Goal: Task Accomplishment & Management: Manage account settings

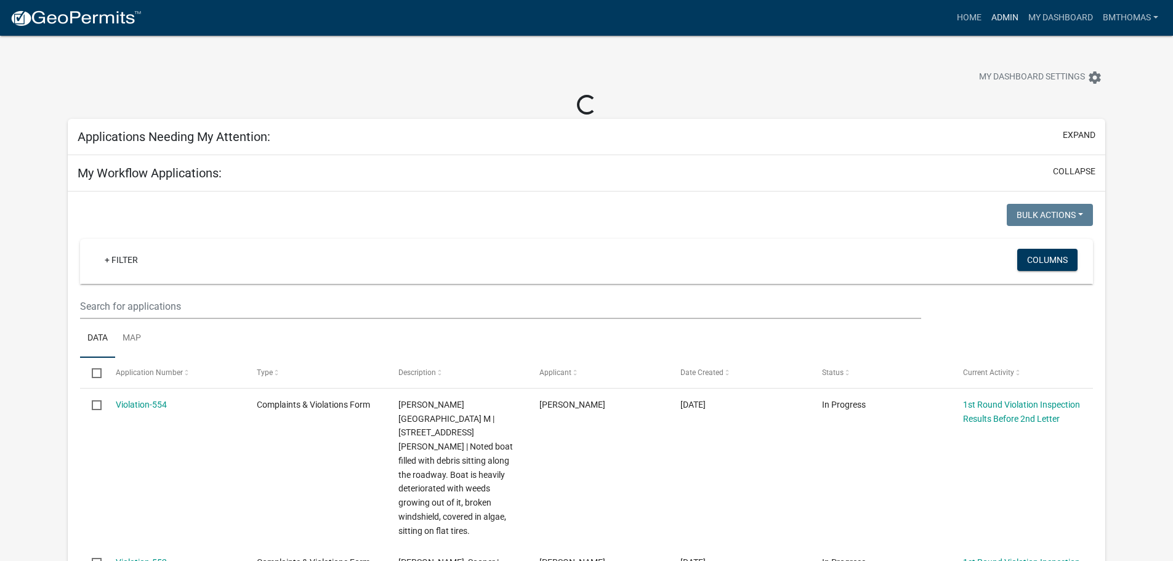
click at [996, 15] on link "Admin" at bounding box center [1005, 17] width 37 height 23
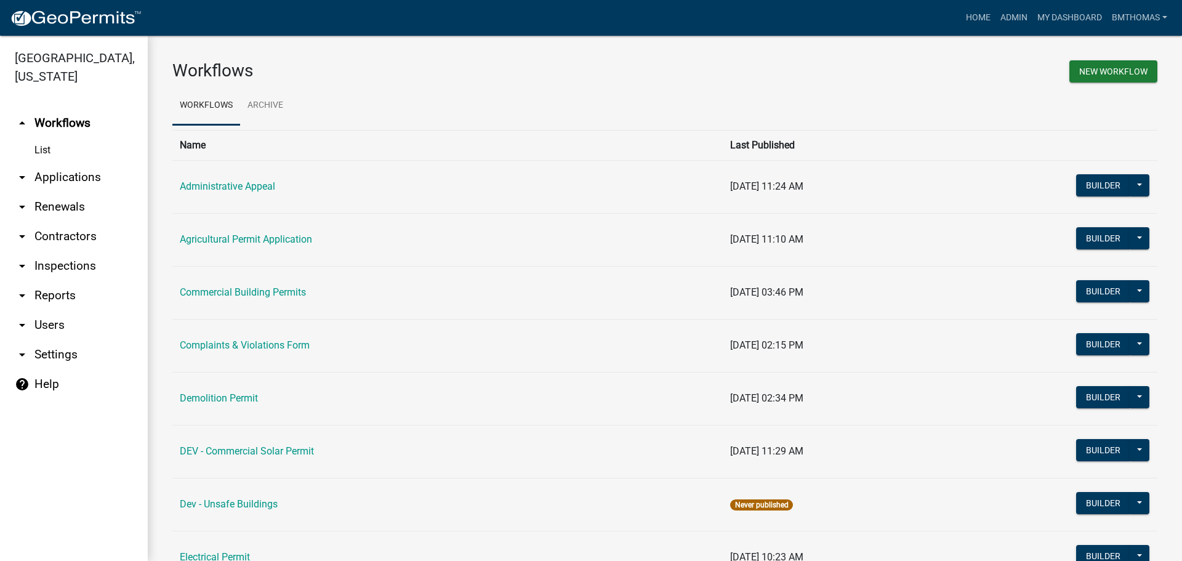
click at [55, 251] on link "arrow_drop_down Inspections" at bounding box center [74, 266] width 148 height 30
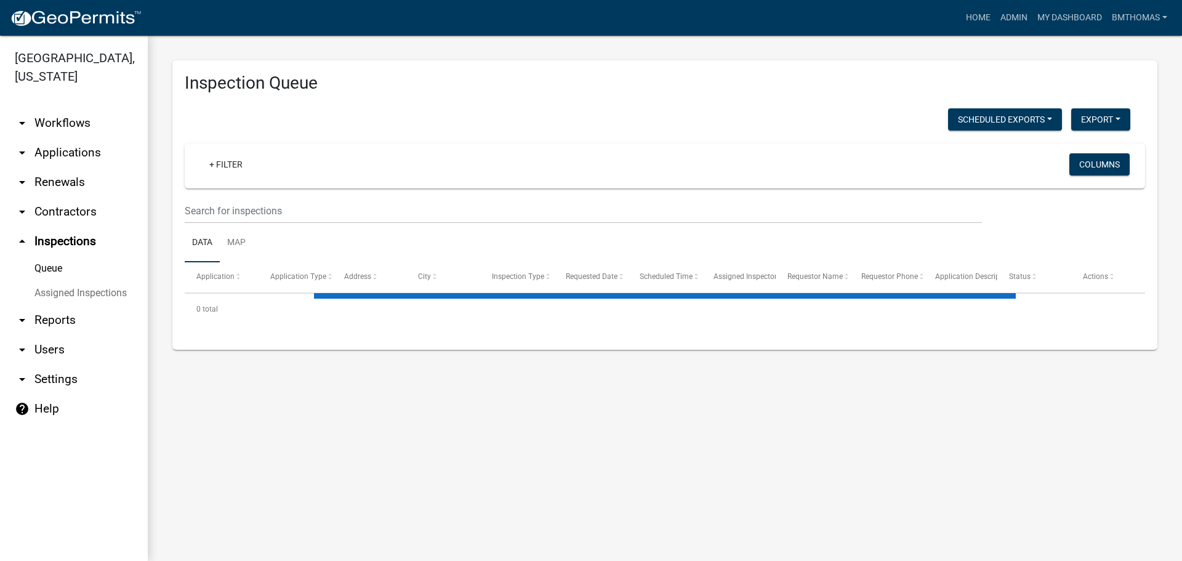
click at [55, 281] on link "Assigned Inspections" at bounding box center [74, 293] width 148 height 25
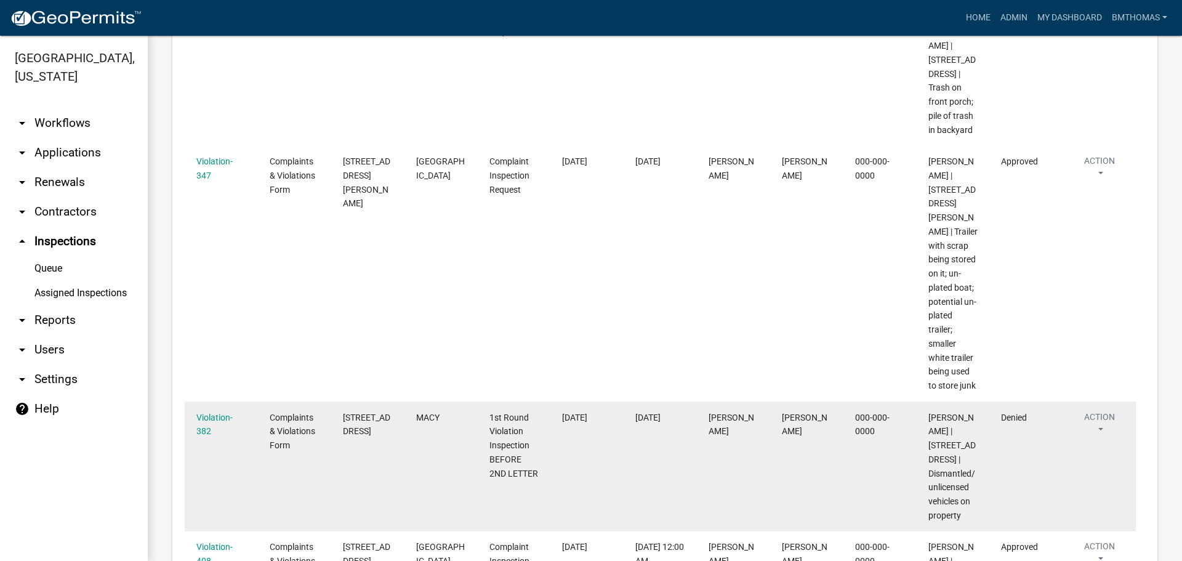
scroll to position [2217, 0]
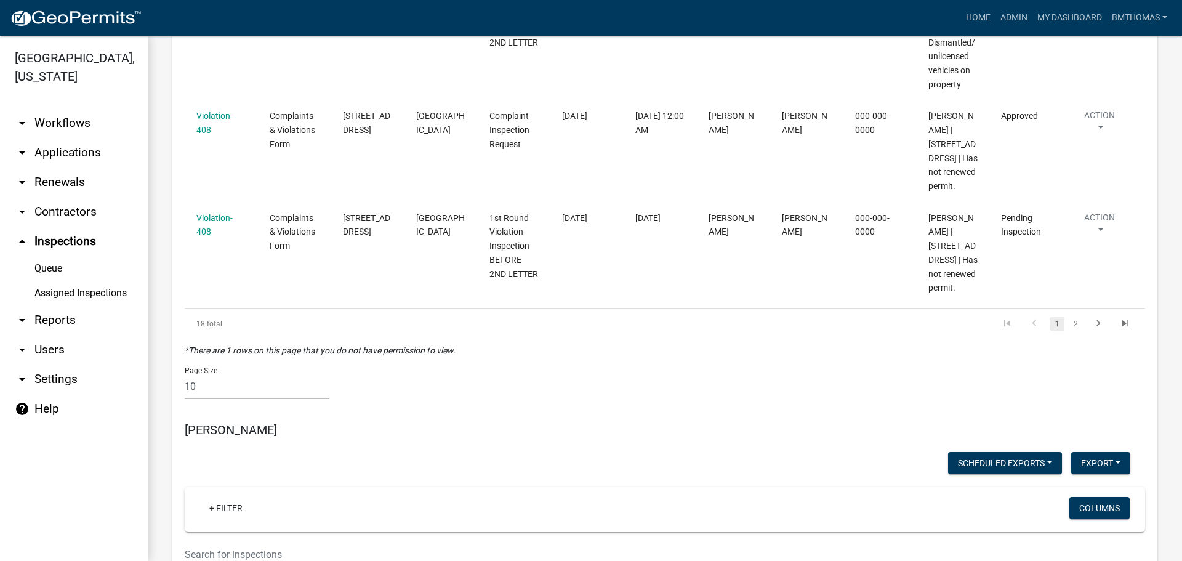
click at [115, 281] on link "Assigned Inspections" at bounding box center [74, 293] width 148 height 25
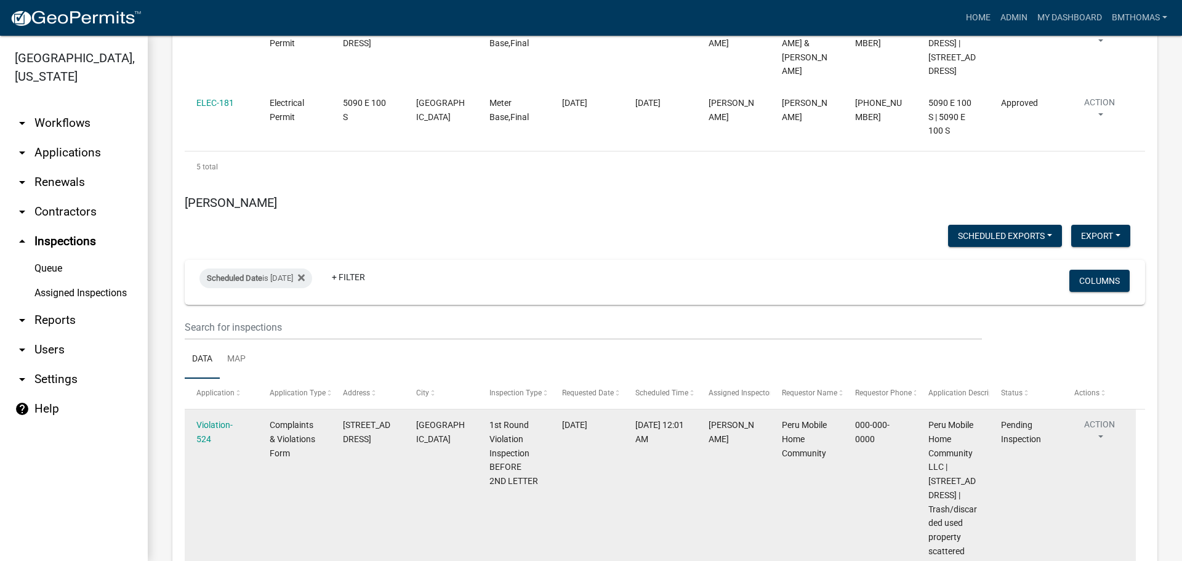
scroll to position [7783, 0]
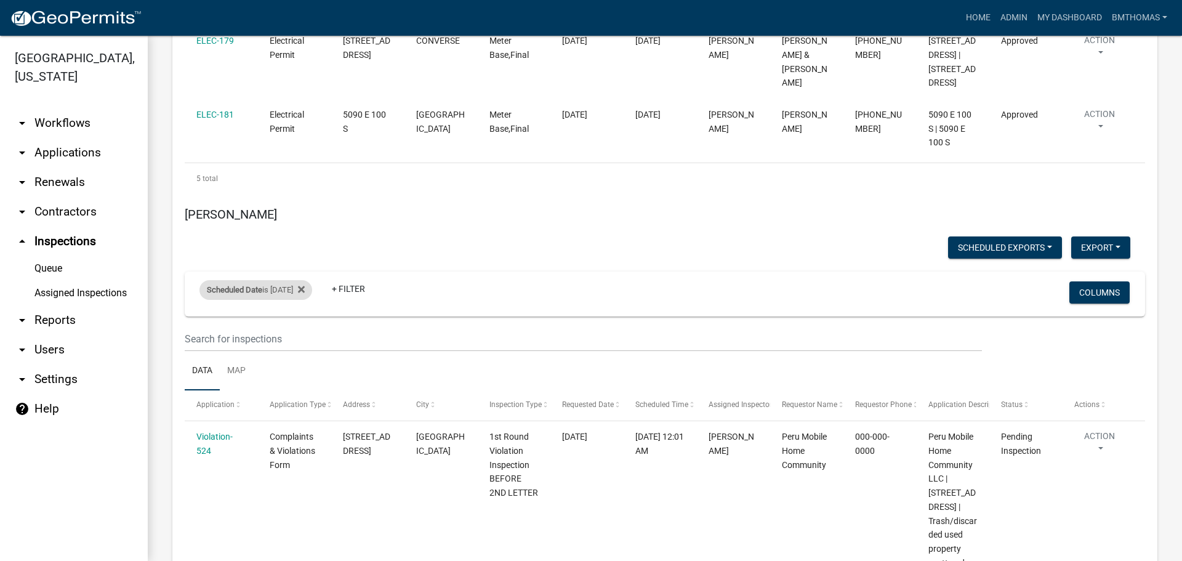
click at [267, 280] on div "Scheduled Date is [DATE]" at bounding box center [256, 290] width 113 height 20
click at [302, 199] on input "[DATE]" at bounding box center [267, 196] width 86 height 25
type input "[DATE]"
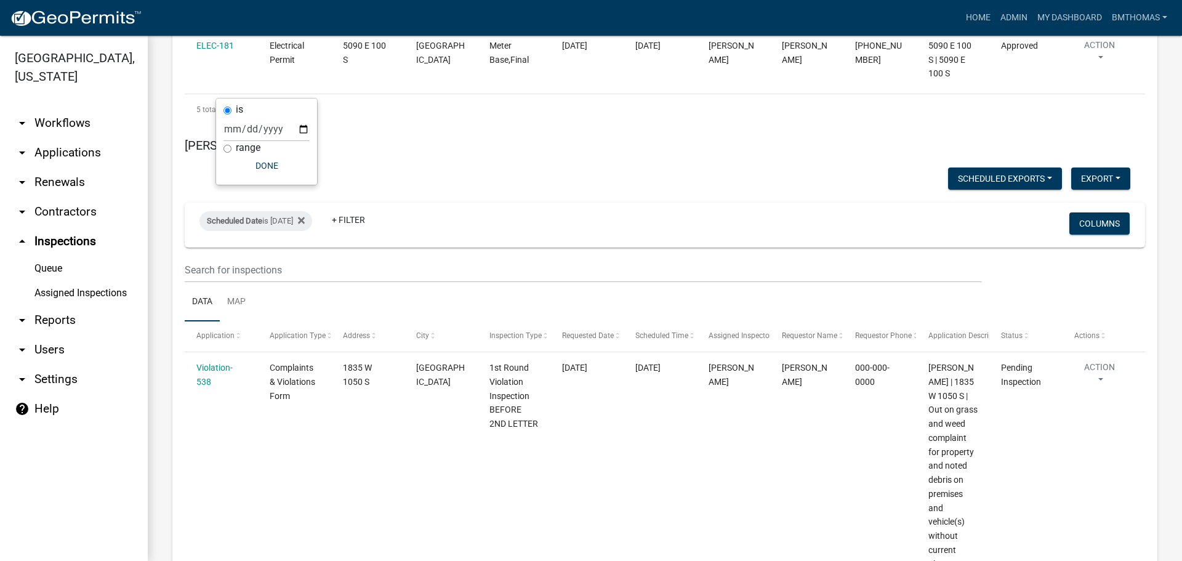
scroll to position [7850, 0]
click at [67, 108] on link "arrow_drop_down Workflows" at bounding box center [74, 123] width 148 height 30
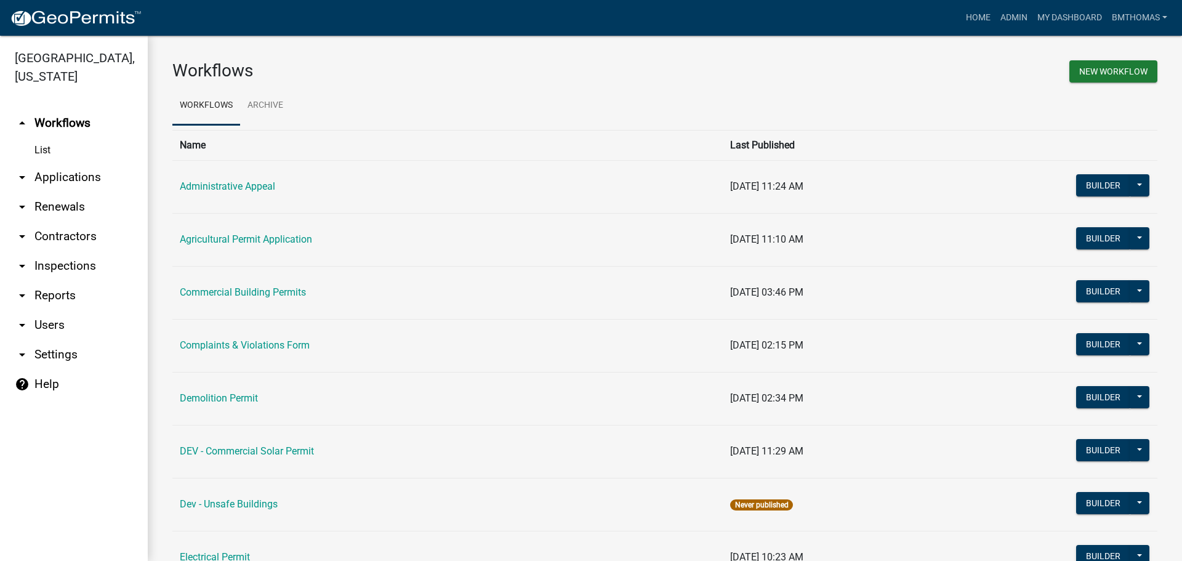
click at [45, 163] on link "arrow_drop_down Applications" at bounding box center [74, 178] width 148 height 30
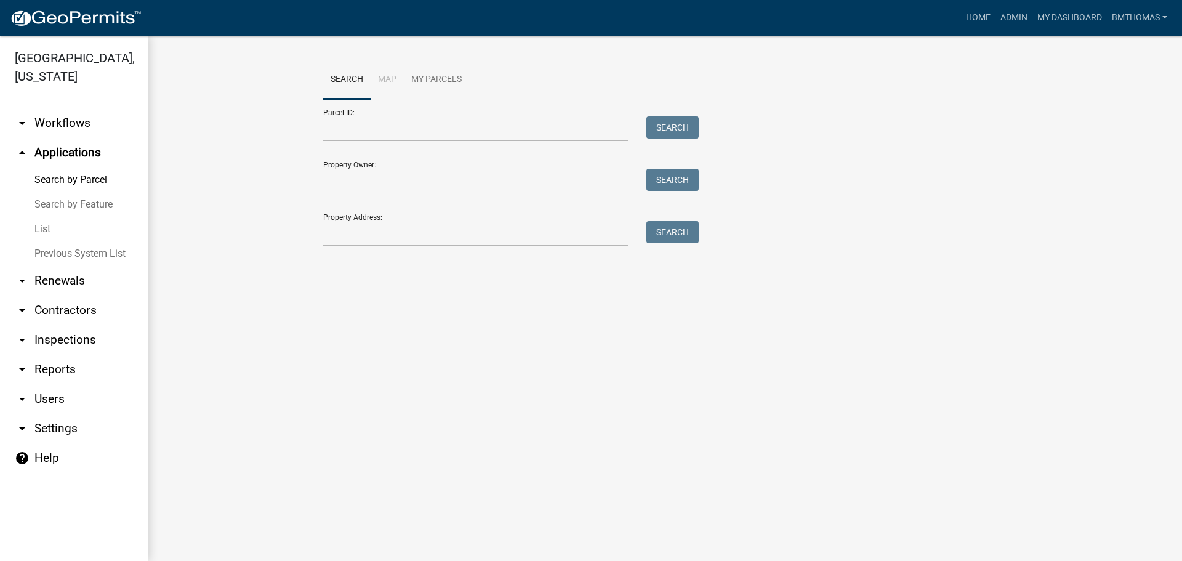
click at [45, 217] on link "List" at bounding box center [74, 229] width 148 height 25
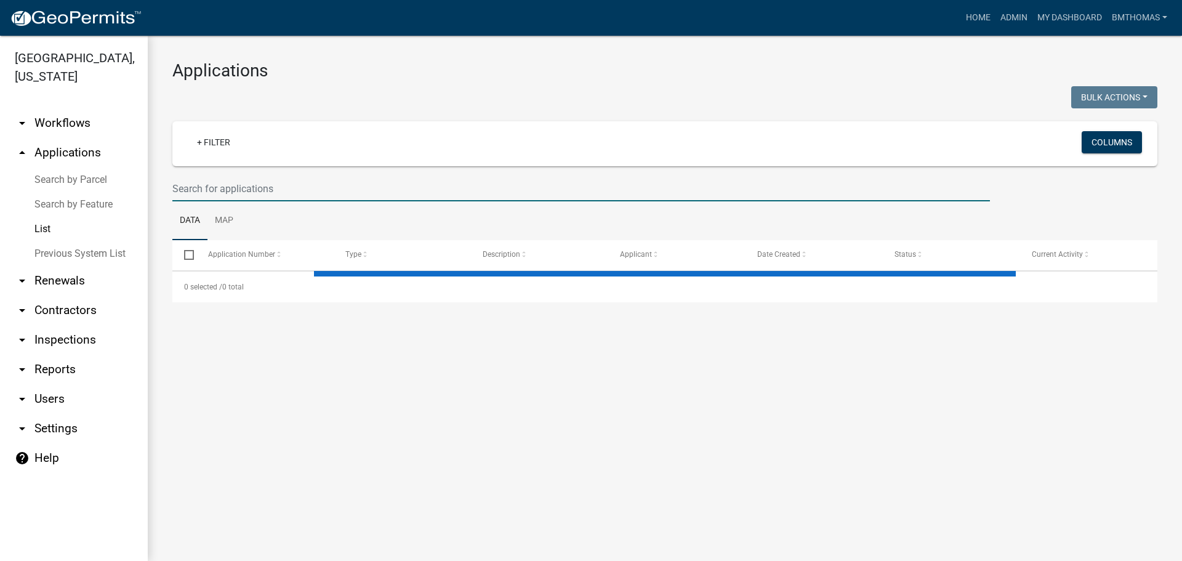
click at [254, 189] on input "text" at bounding box center [581, 188] width 818 height 25
select select "3: 100"
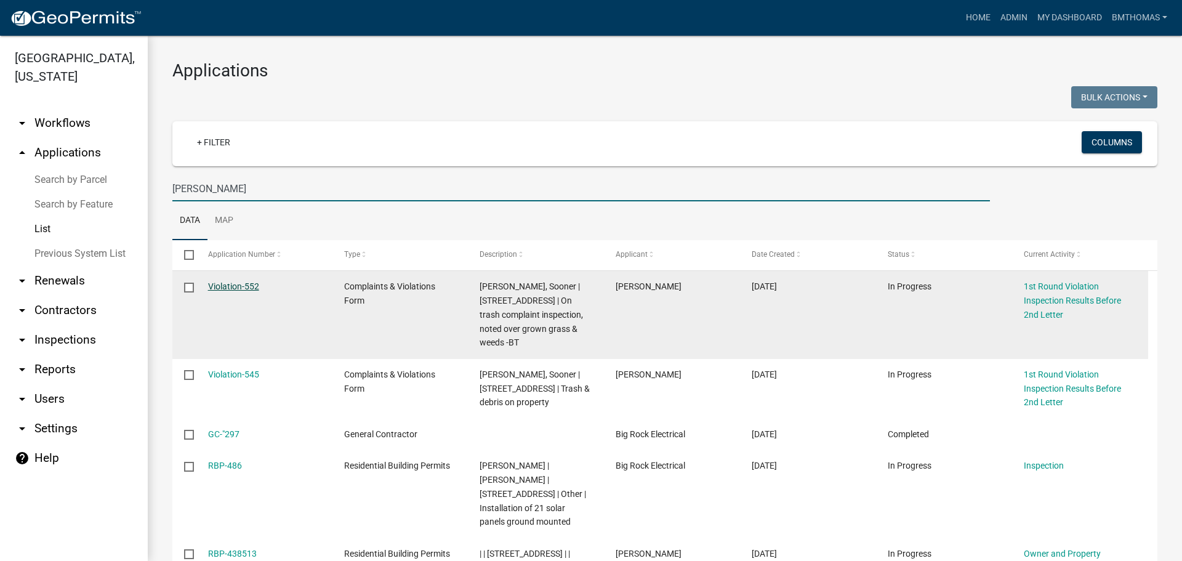
type input "[PERSON_NAME]"
click at [233, 288] on link "Violation-552" at bounding box center [233, 286] width 51 height 10
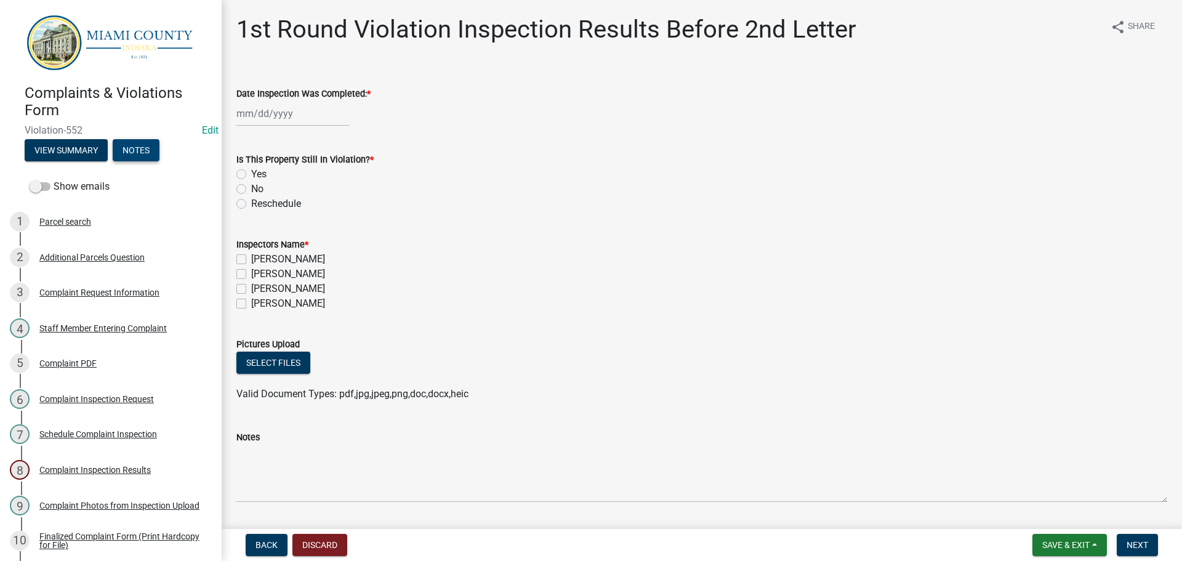
click at [121, 143] on button "Notes" at bounding box center [136, 150] width 47 height 22
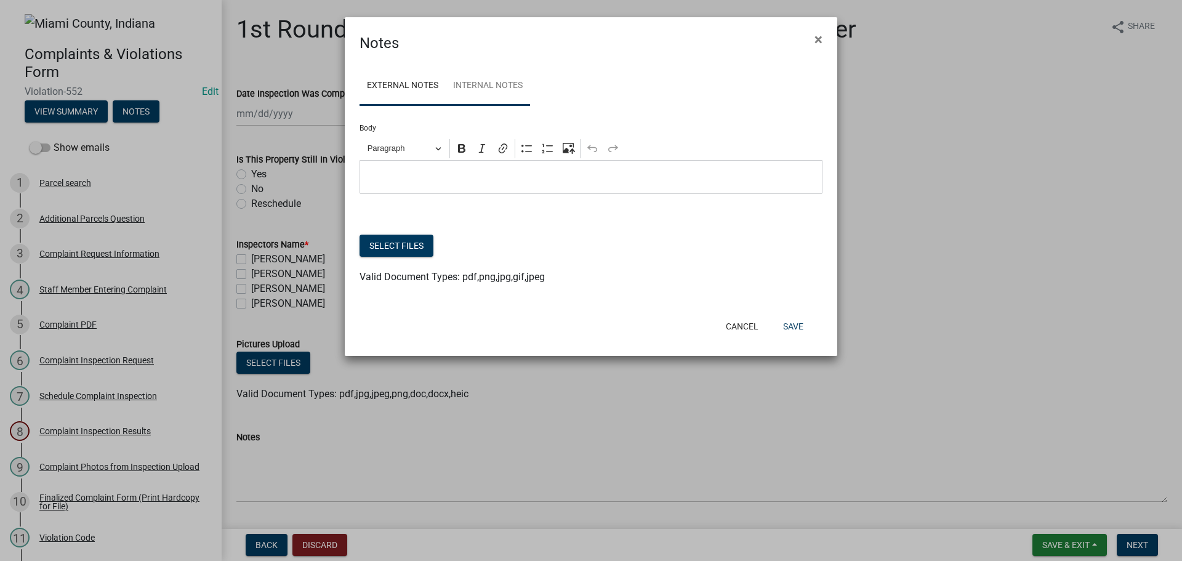
drag, startPoint x: 486, startPoint y: 95, endPoint x: 485, endPoint y: 102, distance: 6.8
click at [485, 95] on link "Internal Notes" at bounding box center [488, 86] width 84 height 39
click at [455, 163] on div "Editor editing area: main. Press Alt+0 for help." at bounding box center [591, 177] width 463 height 34
drag, startPoint x: 499, startPoint y: 174, endPoint x: 349, endPoint y: 164, distance: 151.2
click at [349, 164] on div "External Notes Internal Notes Body Rich Text Editor Paragraph Bold Italic Link …" at bounding box center [591, 182] width 493 height 256
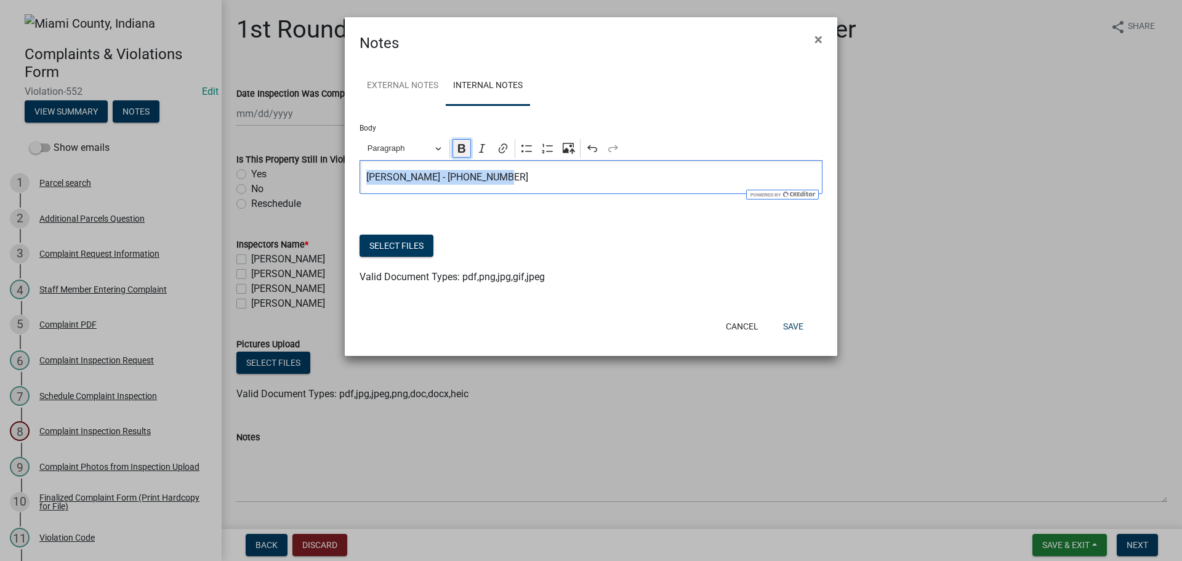
click at [458, 148] on icon "Editor toolbar" at bounding box center [462, 148] width 12 height 12
click at [435, 150] on button "Paragraph" at bounding box center [404, 148] width 85 height 19
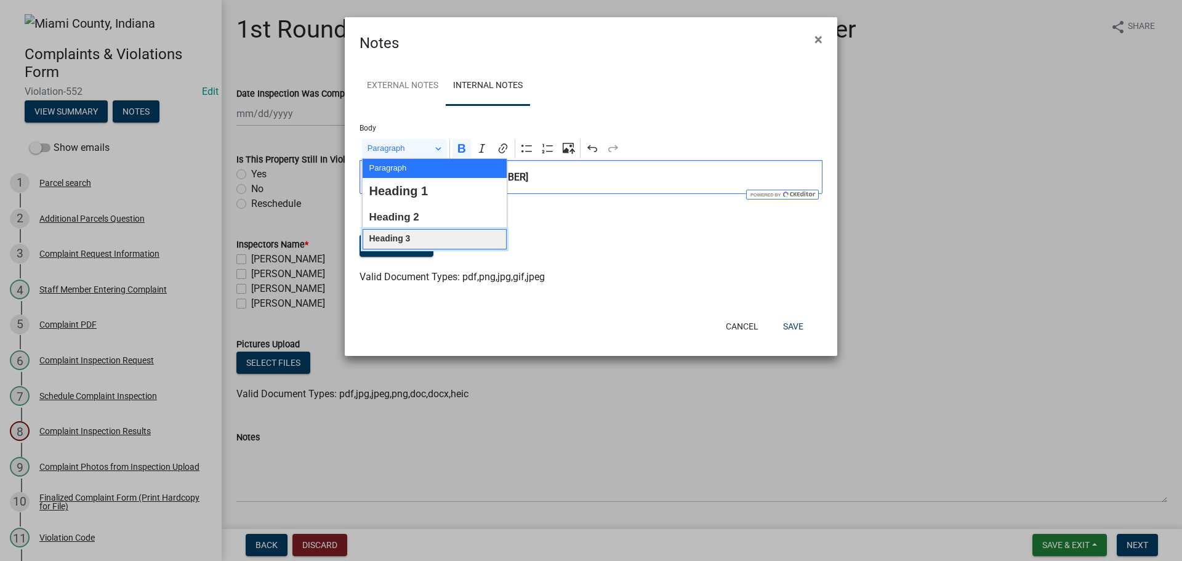
click at [398, 236] on span "Heading 3" at bounding box center [389, 239] width 41 height 16
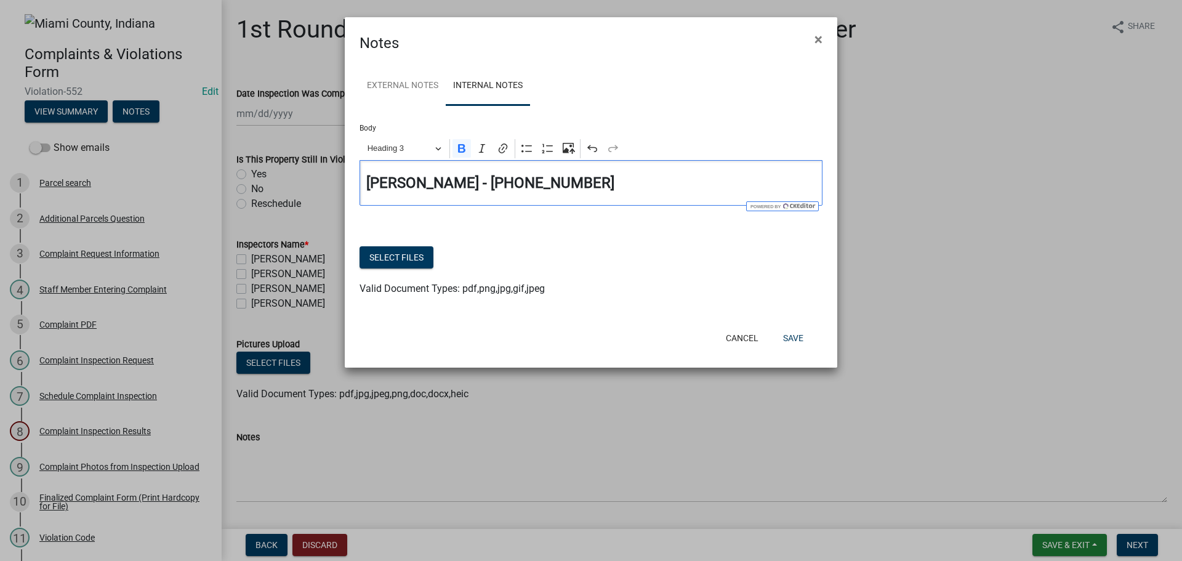
click at [577, 189] on h4 "[PERSON_NAME] - [PHONE_NUMBER]" at bounding box center [591, 183] width 450 height 18
click at [620, 182] on h4 "[PERSON_NAME] - [PHONE_NUMBER]" at bounding box center [591, 183] width 450 height 18
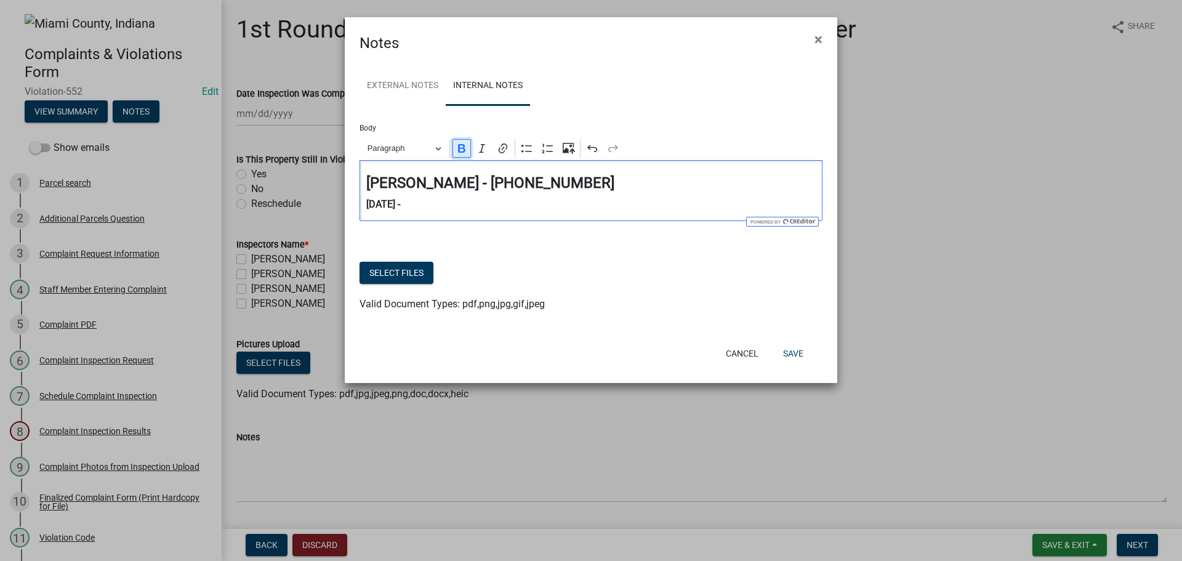
click at [461, 148] on icon "Editor toolbar" at bounding box center [461, 148] width 7 height 9
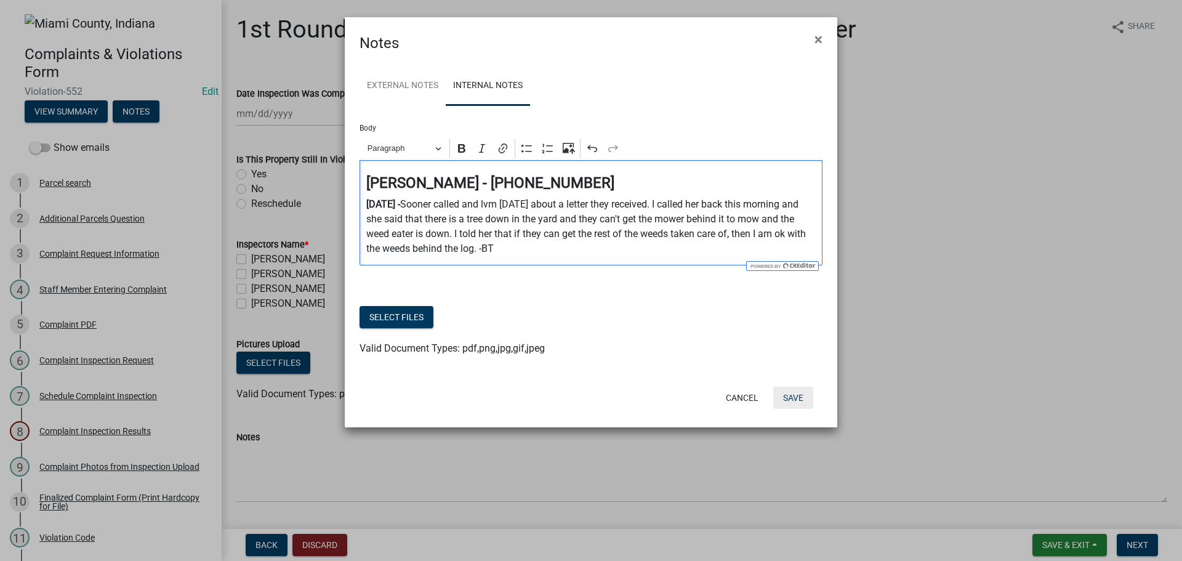
click at [793, 403] on button "Save" at bounding box center [793, 398] width 40 height 22
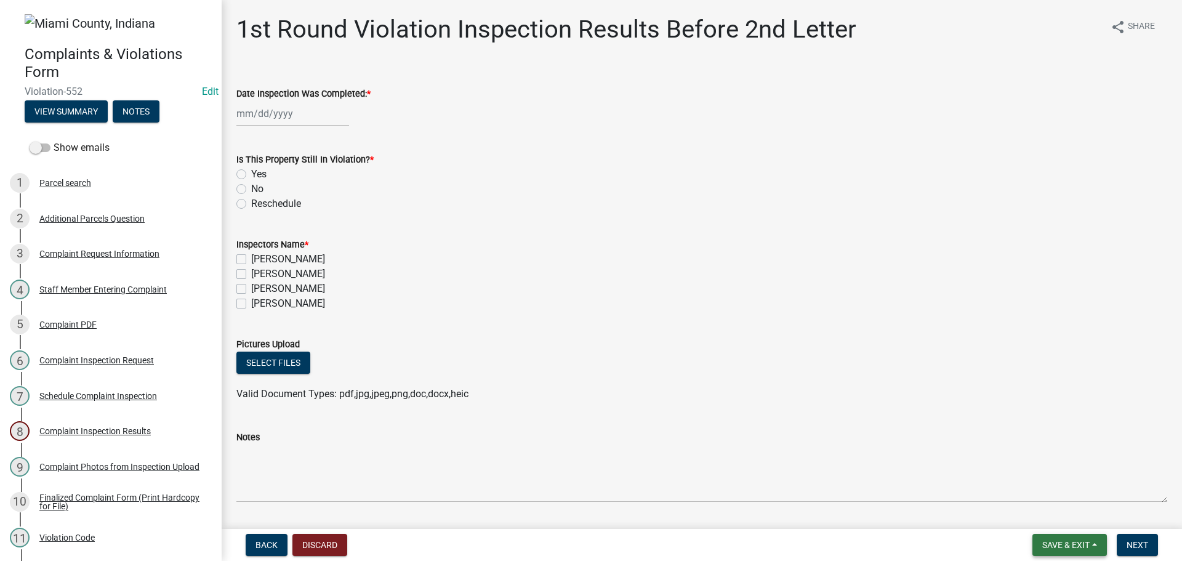
click at [1086, 548] on span "Save & Exit" at bounding box center [1066, 545] width 47 height 10
click at [1041, 513] on button "Save & Exit" at bounding box center [1058, 513] width 99 height 30
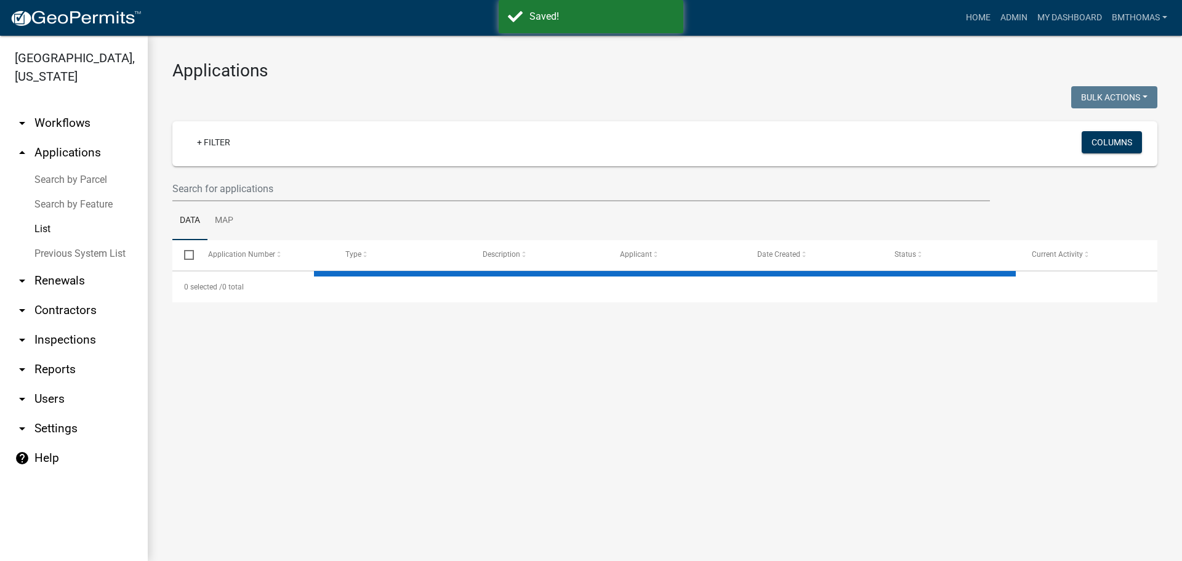
select select "3: 100"
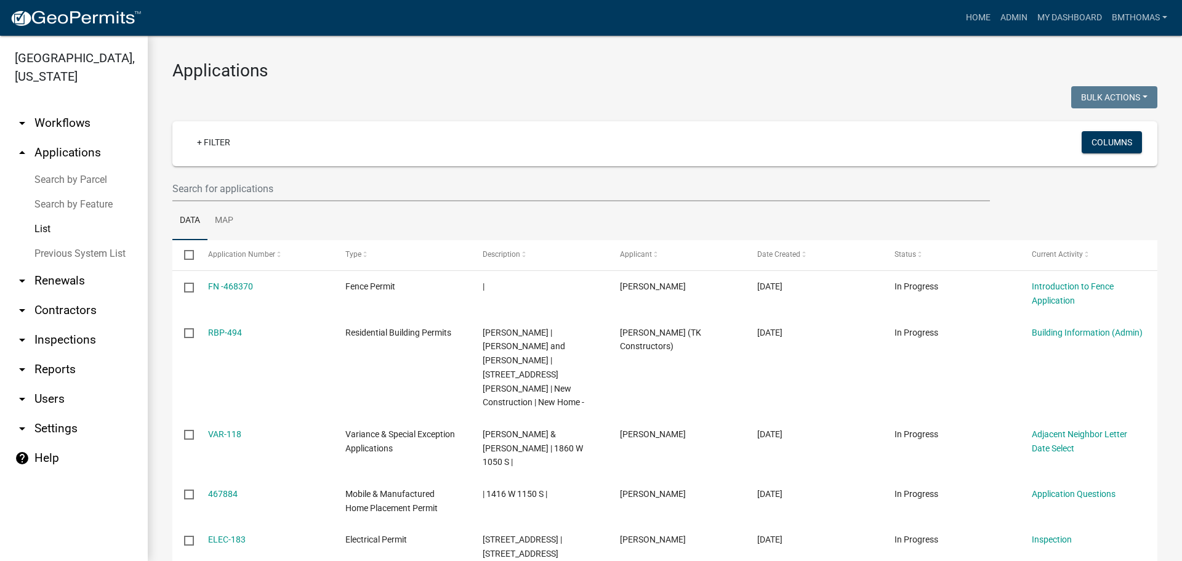
click at [51, 325] on link "arrow_drop_down Inspections" at bounding box center [74, 340] width 148 height 30
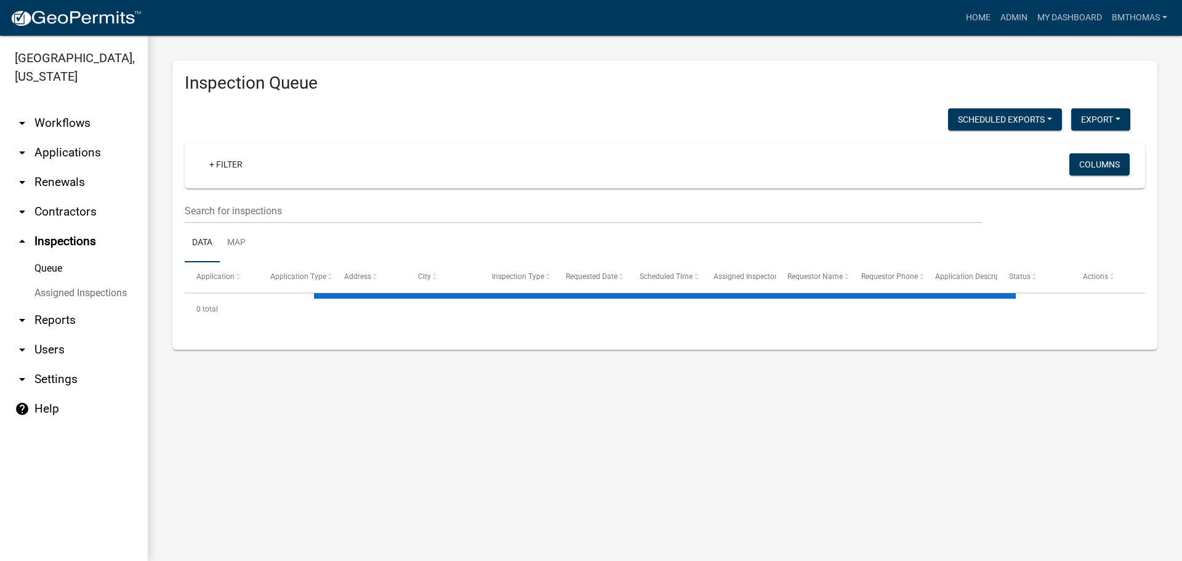
click at [89, 281] on link "Assigned Inspections" at bounding box center [74, 293] width 148 height 25
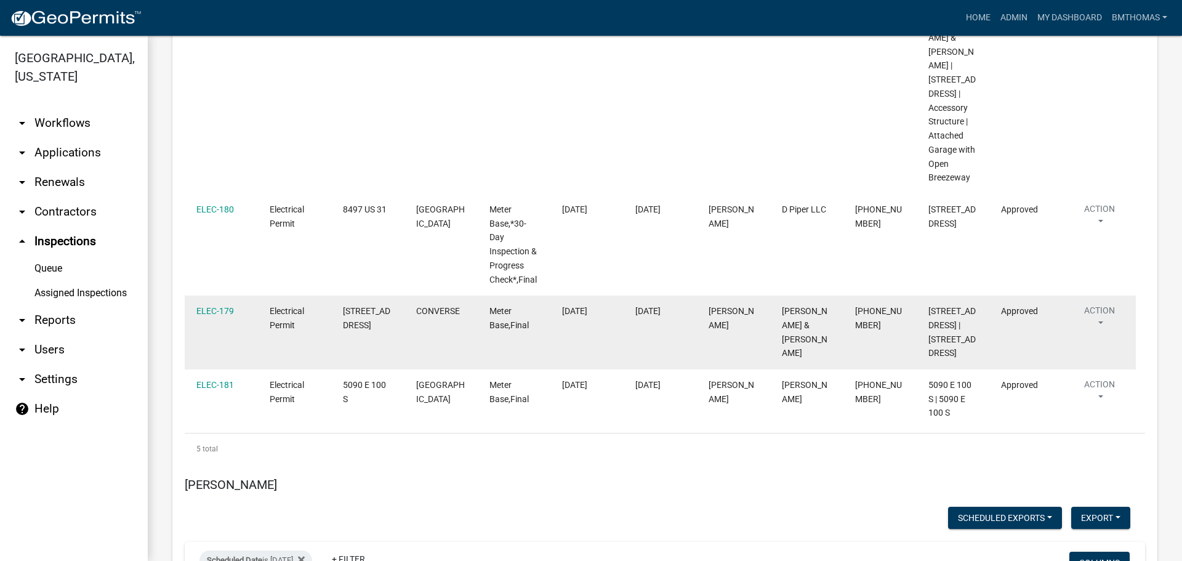
scroll to position [7143, 0]
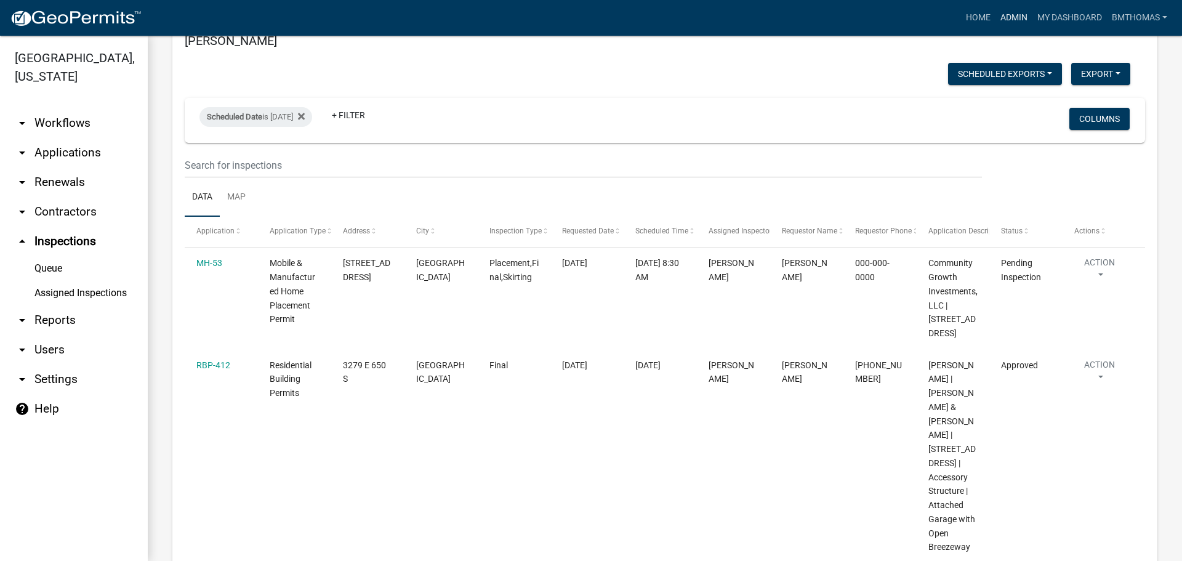
click at [1010, 18] on link "Admin" at bounding box center [1014, 17] width 37 height 23
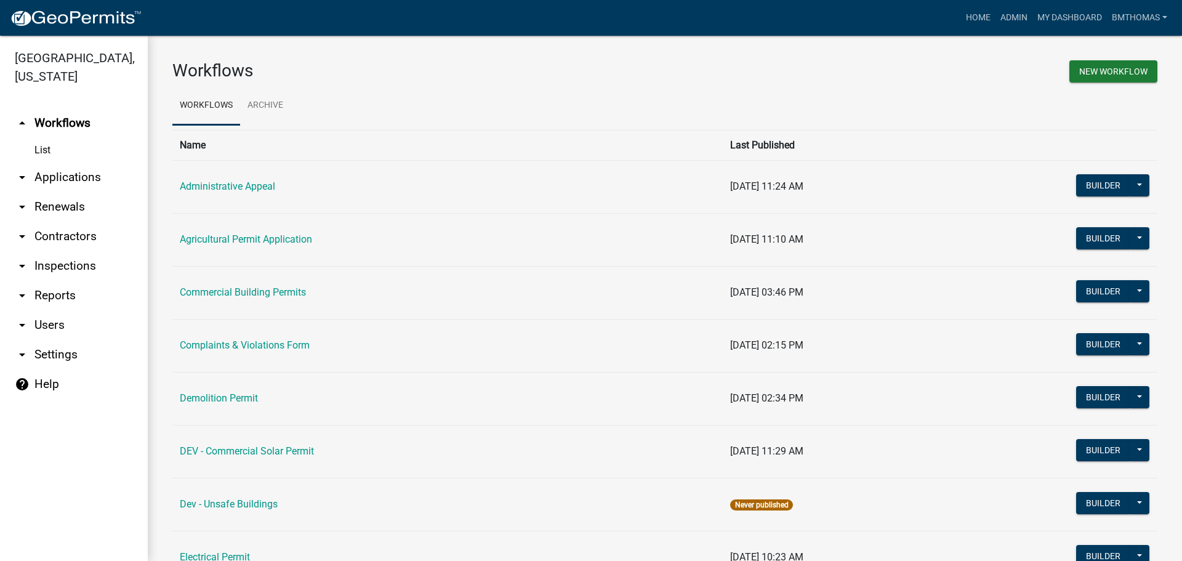
click at [61, 163] on link "arrow_drop_down Applications" at bounding box center [74, 178] width 148 height 30
